Goal: Use online tool/utility

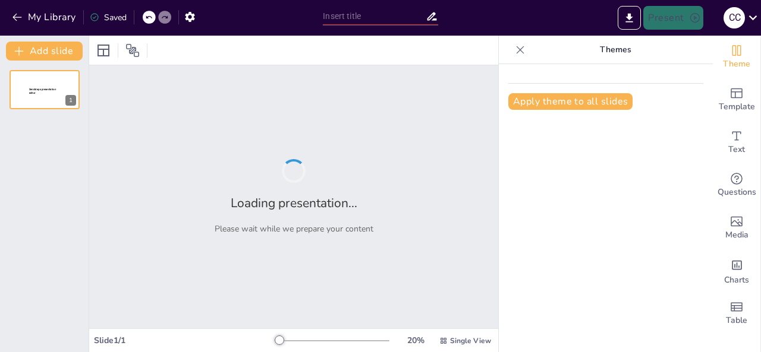
type input "Imported EVALUACIÓN FINANCIERA_JURIDICA.pptx"
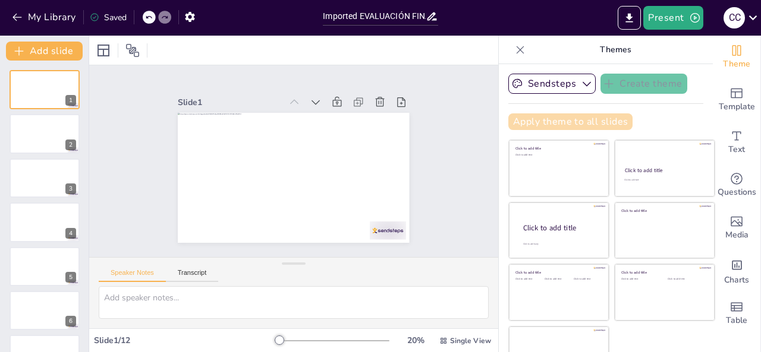
click at [594, 117] on button "Apply theme to all slides" at bounding box center [570, 121] width 124 height 17
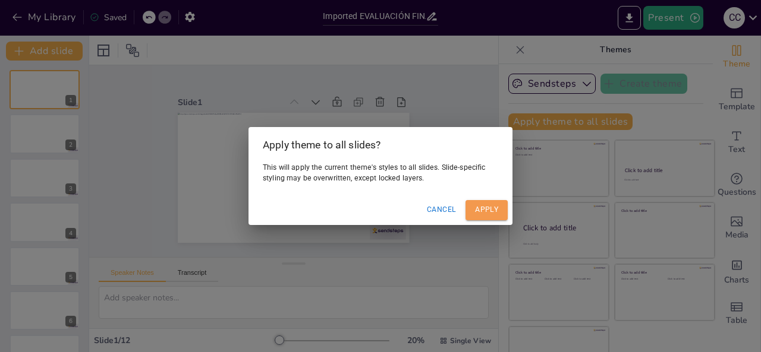
click at [482, 205] on button "Apply" at bounding box center [486, 210] width 42 height 20
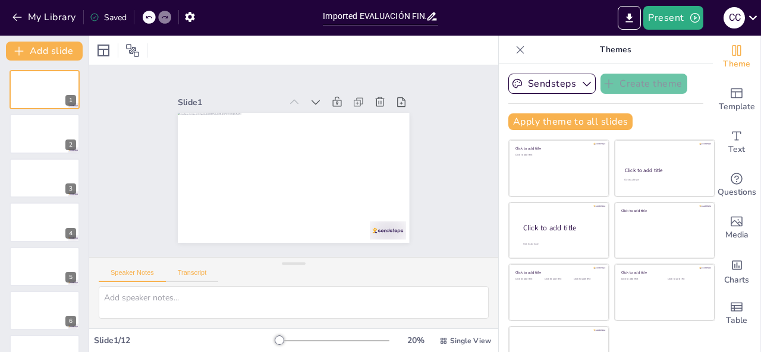
click at [203, 272] on button "Transcript" at bounding box center [192, 275] width 53 height 13
click at [124, 272] on button "Speaker Notes" at bounding box center [132, 275] width 67 height 13
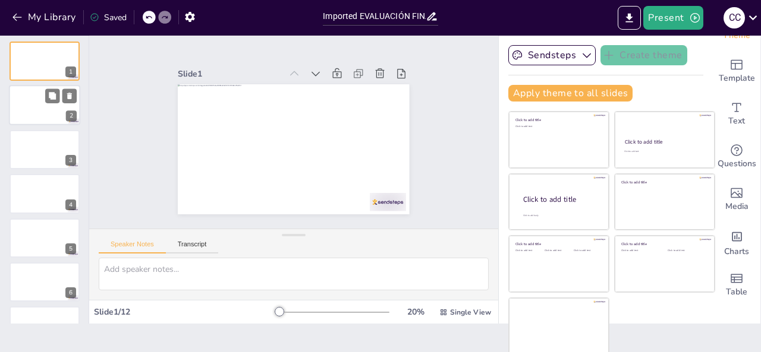
click at [29, 100] on div at bounding box center [44, 106] width 71 height 40
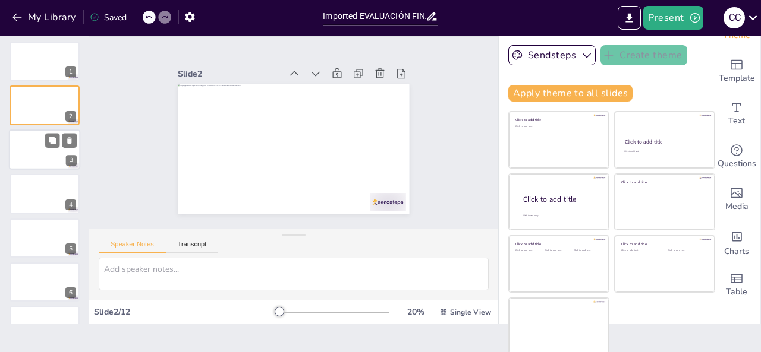
click at [34, 144] on div at bounding box center [44, 150] width 71 height 40
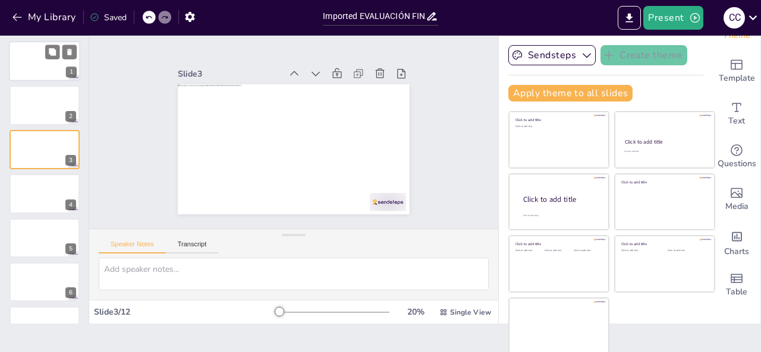
click at [27, 51] on div at bounding box center [44, 61] width 71 height 40
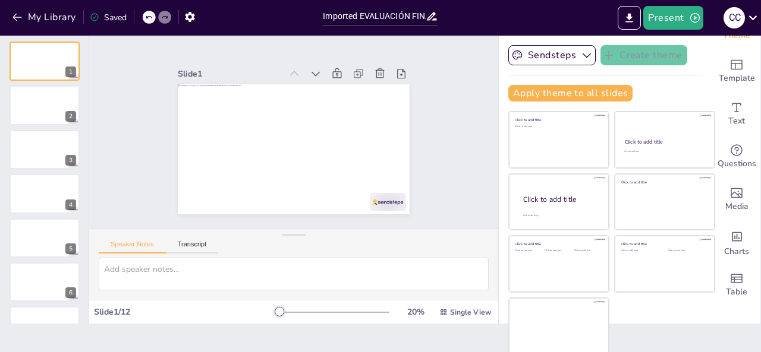
scroll to position [0, 0]
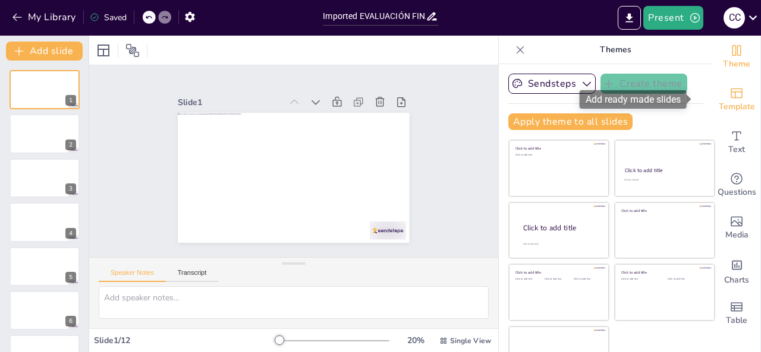
click at [718, 103] on span "Template" at bounding box center [736, 106] width 36 height 13
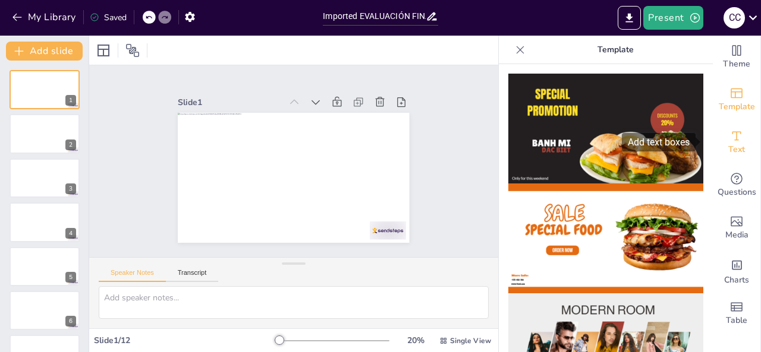
drag, startPoint x: 699, startPoint y: 92, endPoint x: 709, endPoint y: 162, distance: 70.8
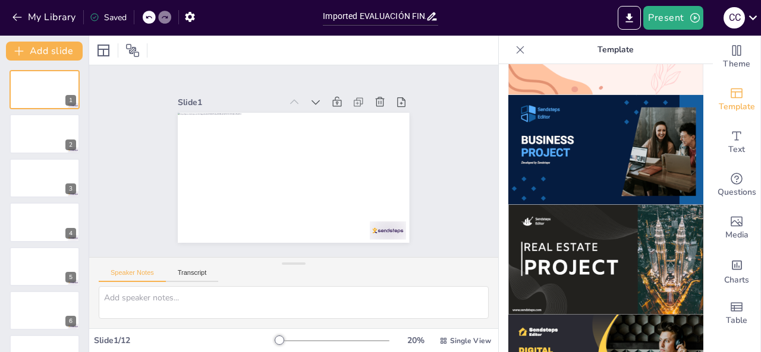
scroll to position [971, 0]
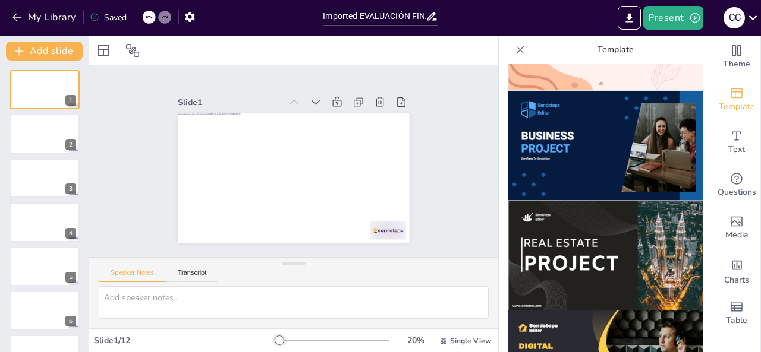
click at [576, 126] on img at bounding box center [605, 146] width 195 height 110
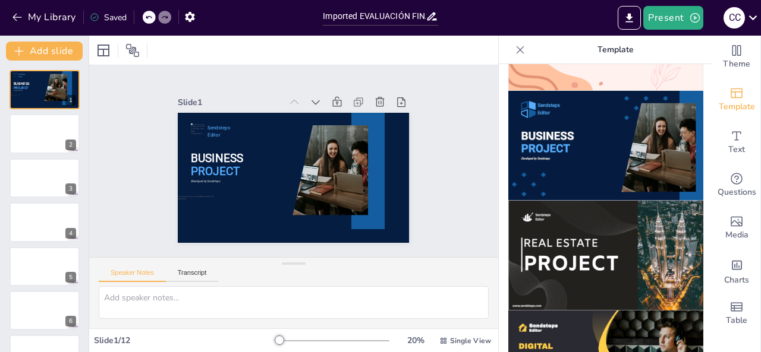
click at [576, 126] on img at bounding box center [605, 146] width 195 height 110
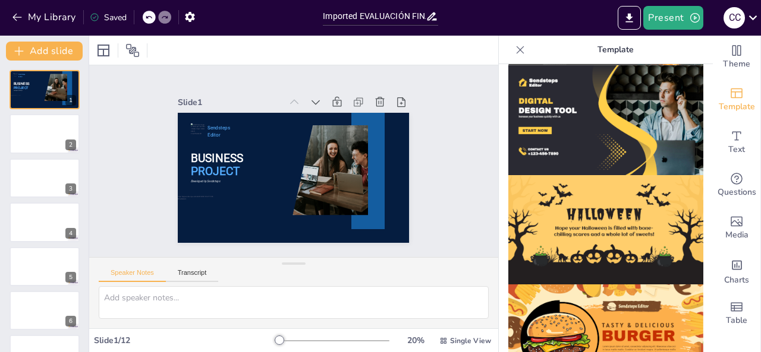
scroll to position [1220, 0]
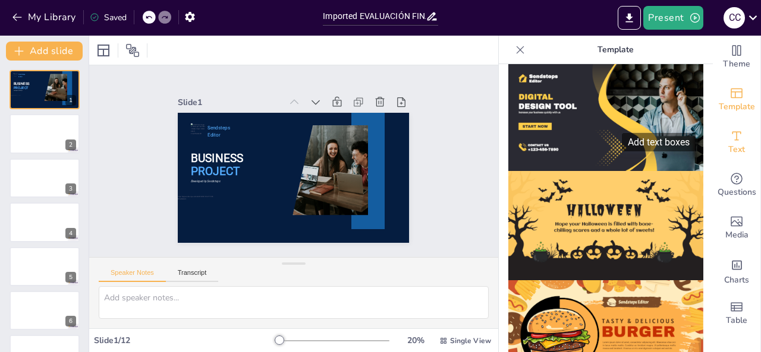
click at [730, 144] on span "Text" at bounding box center [736, 149] width 17 height 13
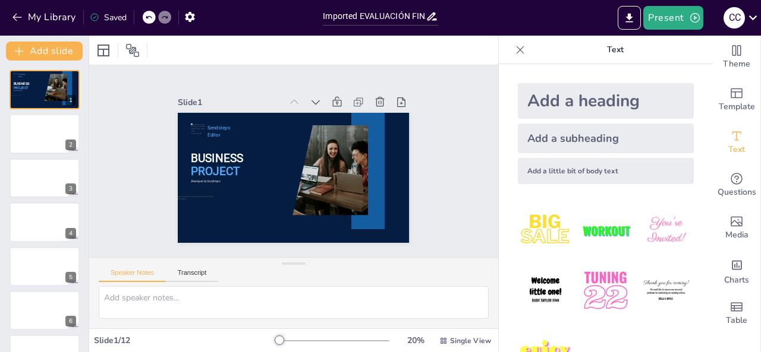
click at [585, 172] on div "Add a little bit of body text" at bounding box center [606, 171] width 176 height 26
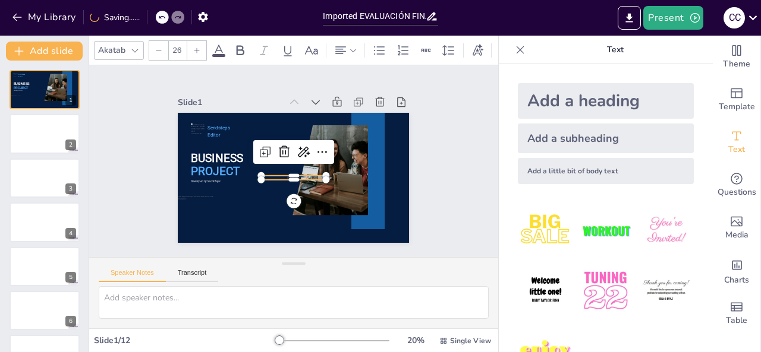
click at [581, 140] on div "Add a subheading" at bounding box center [606, 139] width 176 height 30
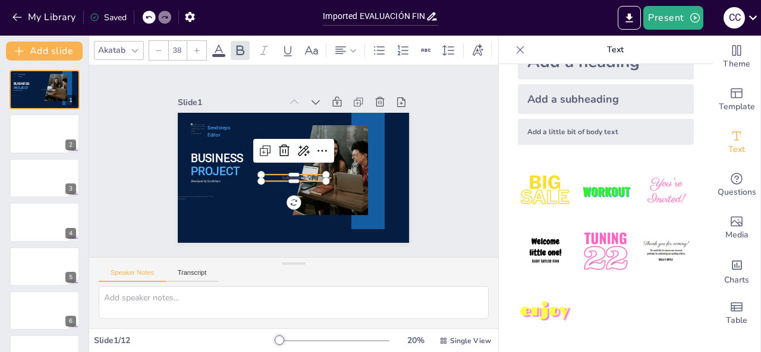
scroll to position [35, 0]
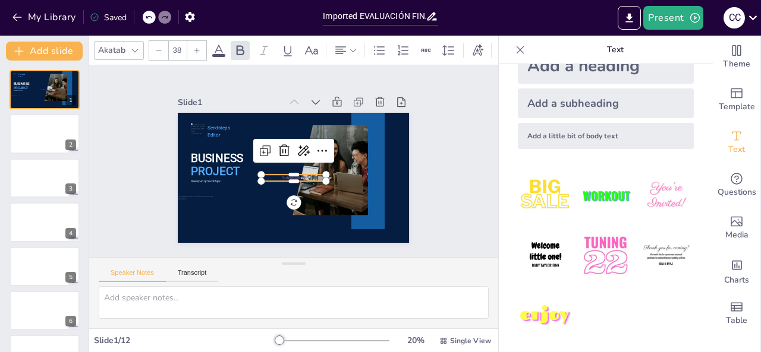
click at [593, 99] on div "Add a subheading" at bounding box center [606, 104] width 176 height 30
click at [623, 67] on div "Add a heading" at bounding box center [606, 66] width 176 height 36
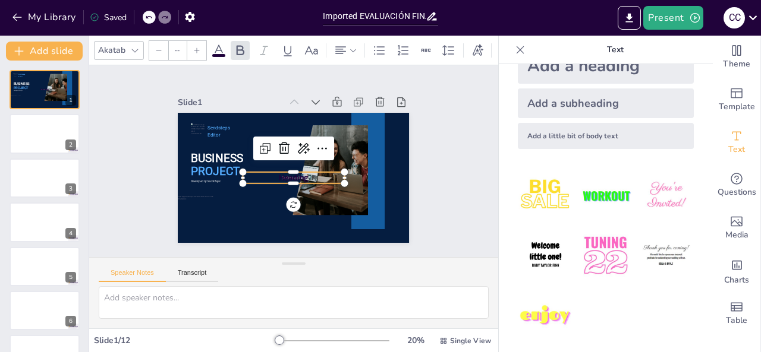
type input "68"
click at [274, 159] on icon at bounding box center [278, 166] width 14 height 14
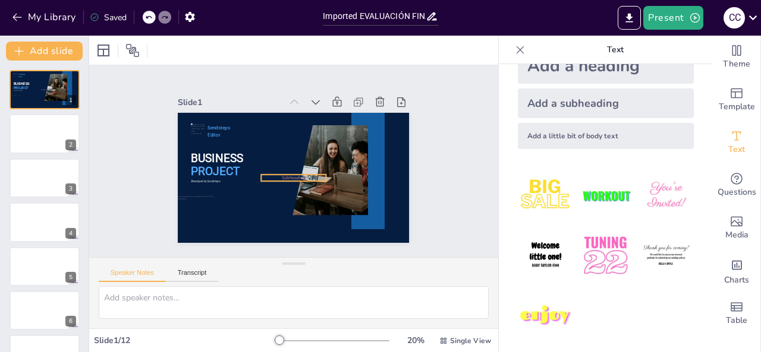
click at [282, 176] on span "Subheading" at bounding box center [277, 166] width 13 height 24
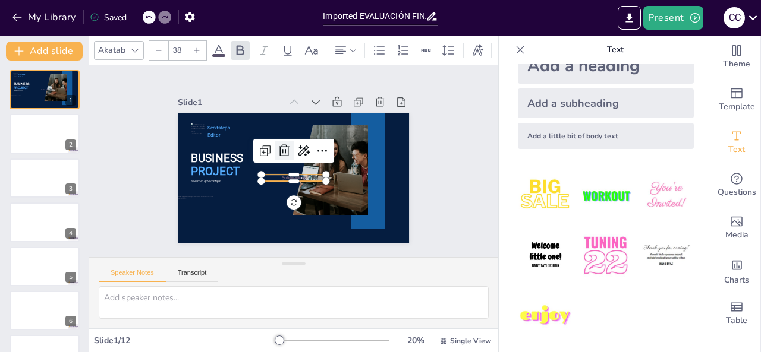
click at [297, 154] on icon at bounding box center [307, 164] width 20 height 20
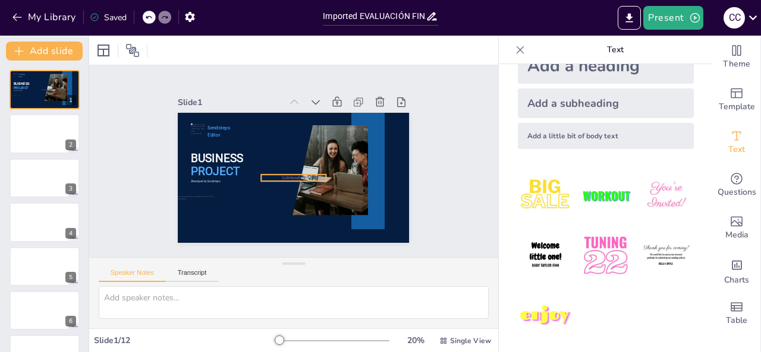
click at [288, 174] on span "Subheading" at bounding box center [281, 173] width 21 height 22
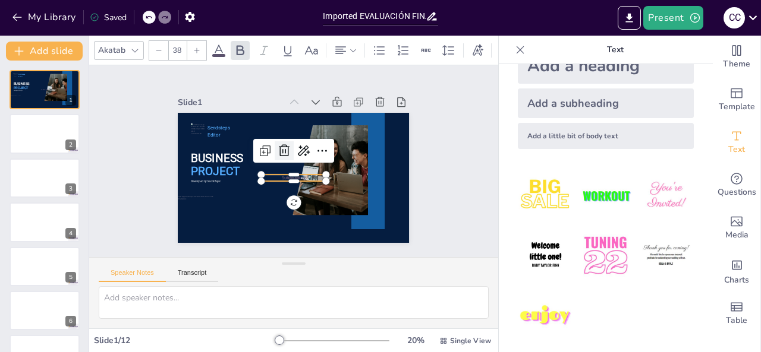
click at [299, 148] on icon at bounding box center [306, 154] width 14 height 13
click at [307, 166] on span "Body text" at bounding box center [310, 160] width 6 height 14
click at [296, 150] on icon at bounding box center [303, 152] width 15 height 15
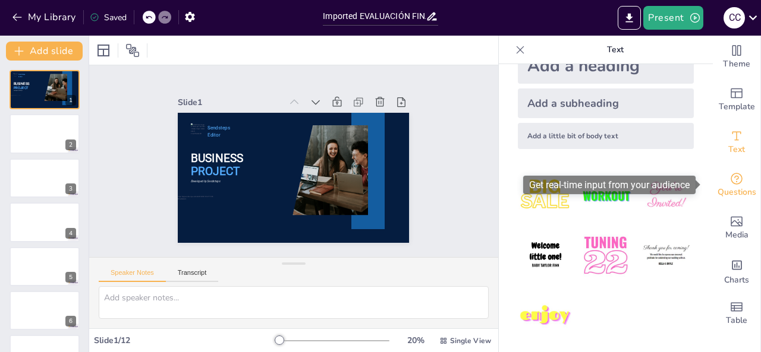
click at [729, 184] on icon "Get real-time input from your audience" at bounding box center [736, 179] width 14 height 14
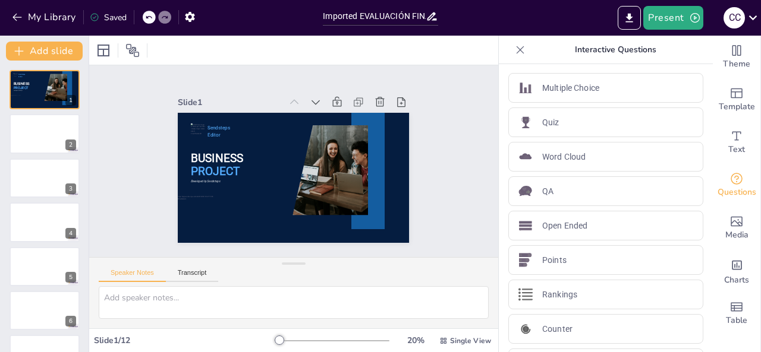
scroll to position [0, 0]
click at [593, 83] on div "Multiple Choice" at bounding box center [605, 89] width 195 height 30
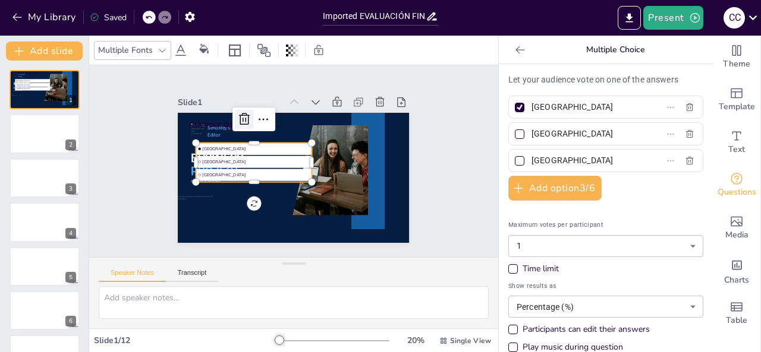
click at [305, 106] on icon at bounding box center [312, 99] width 15 height 14
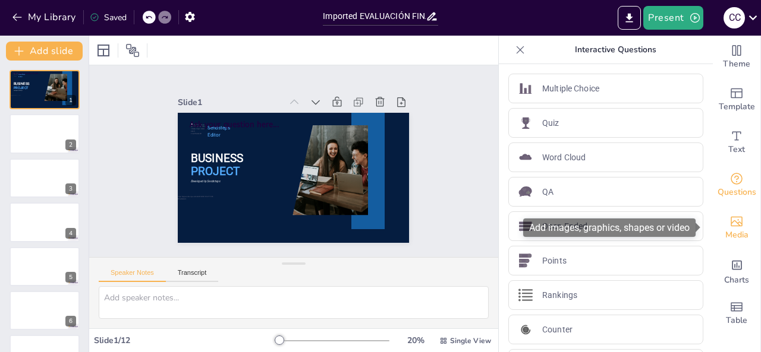
click at [729, 226] on icon "Add images, graphics, shapes or video" at bounding box center [736, 222] width 14 height 14
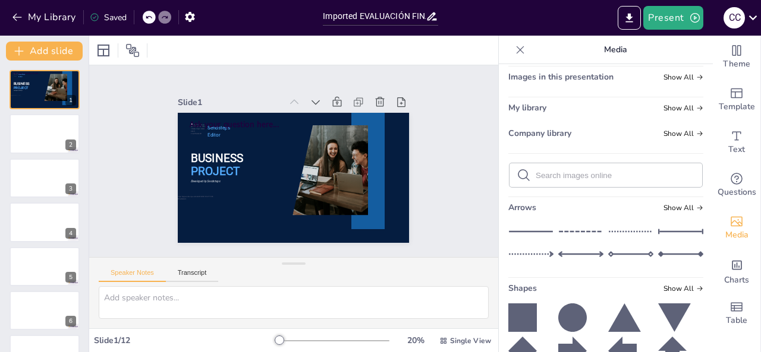
scroll to position [27, 0]
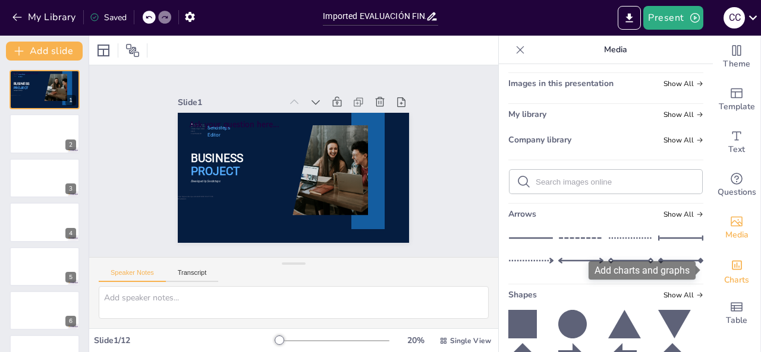
click at [733, 279] on span "Charts" at bounding box center [736, 280] width 25 height 13
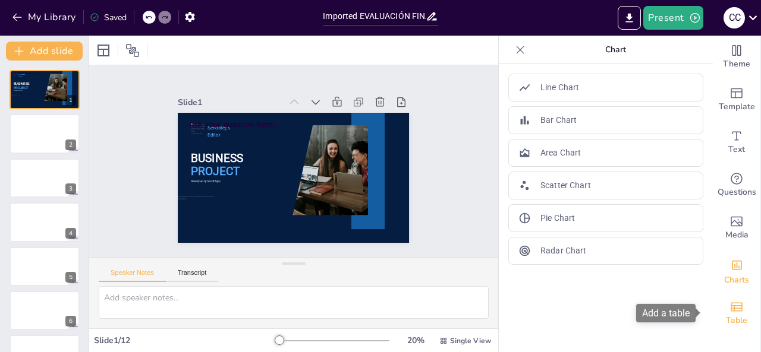
click at [728, 314] on span "Table" at bounding box center [736, 320] width 21 height 13
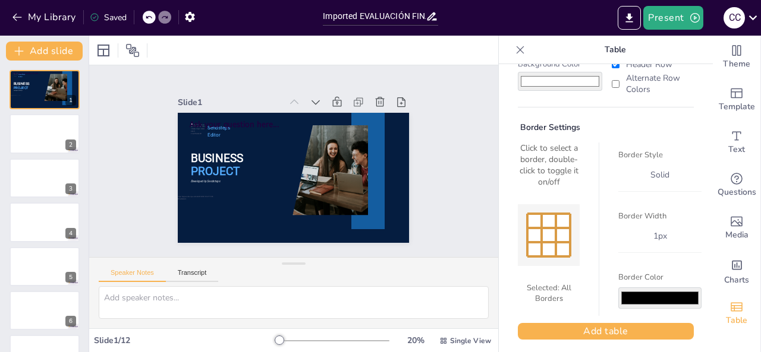
scroll to position [89, 0]
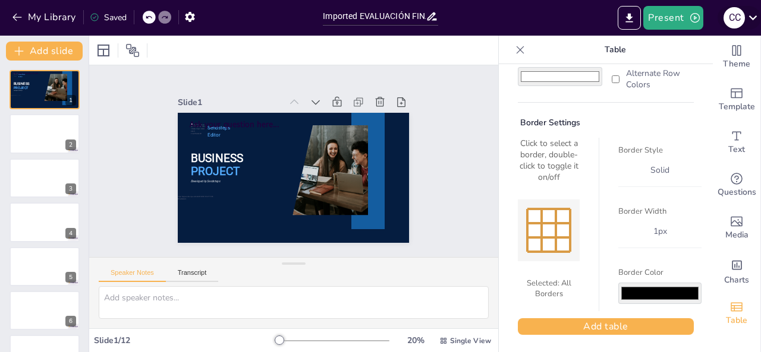
click at [752, 16] on icon at bounding box center [753, 18] width 16 height 16
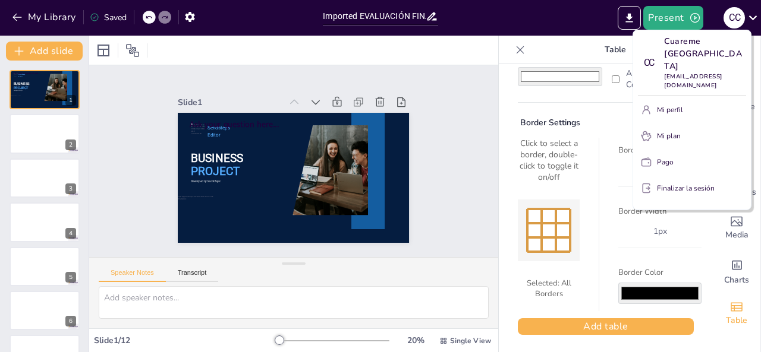
click at [452, 339] on div at bounding box center [380, 176] width 761 height 352
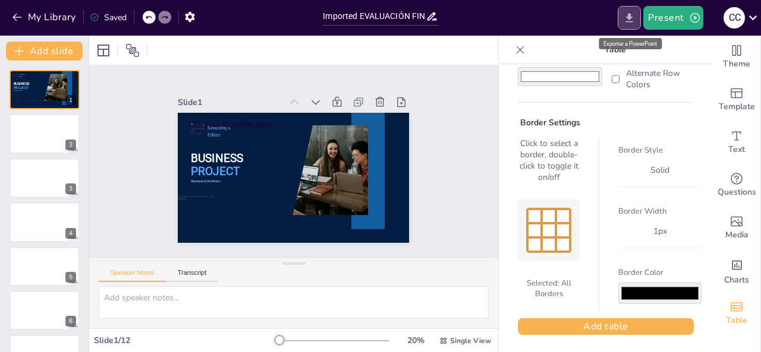
click at [630, 21] on icon "Export to PowerPoint" at bounding box center [629, 17] width 7 height 9
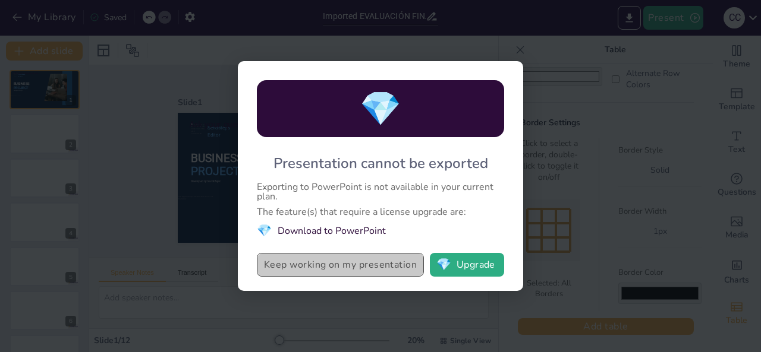
click at [400, 269] on button "Keep working on my presentation" at bounding box center [340, 265] width 167 height 24
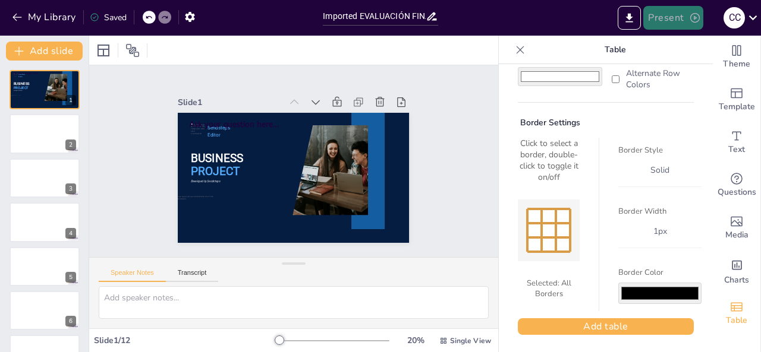
click at [663, 17] on button "Present" at bounding box center [672, 18] width 59 height 24
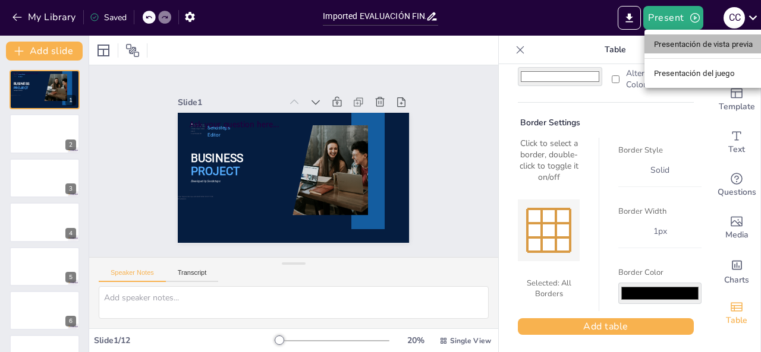
click at [674, 45] on font "Presentación de vista previa" at bounding box center [703, 44] width 99 height 9
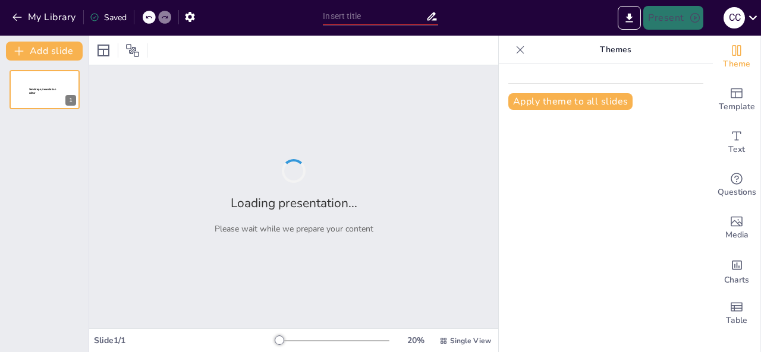
type input "Imported EVALUACIÓN FINANCIERA_JURIDICA.pptx"
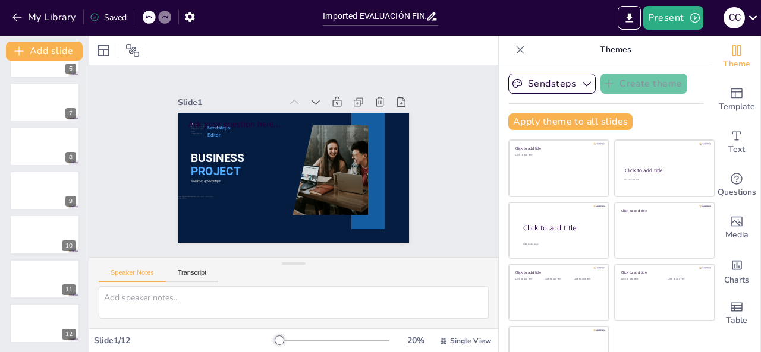
scroll to position [29, 0]
